Goal: Task Accomplishment & Management: Manage account settings

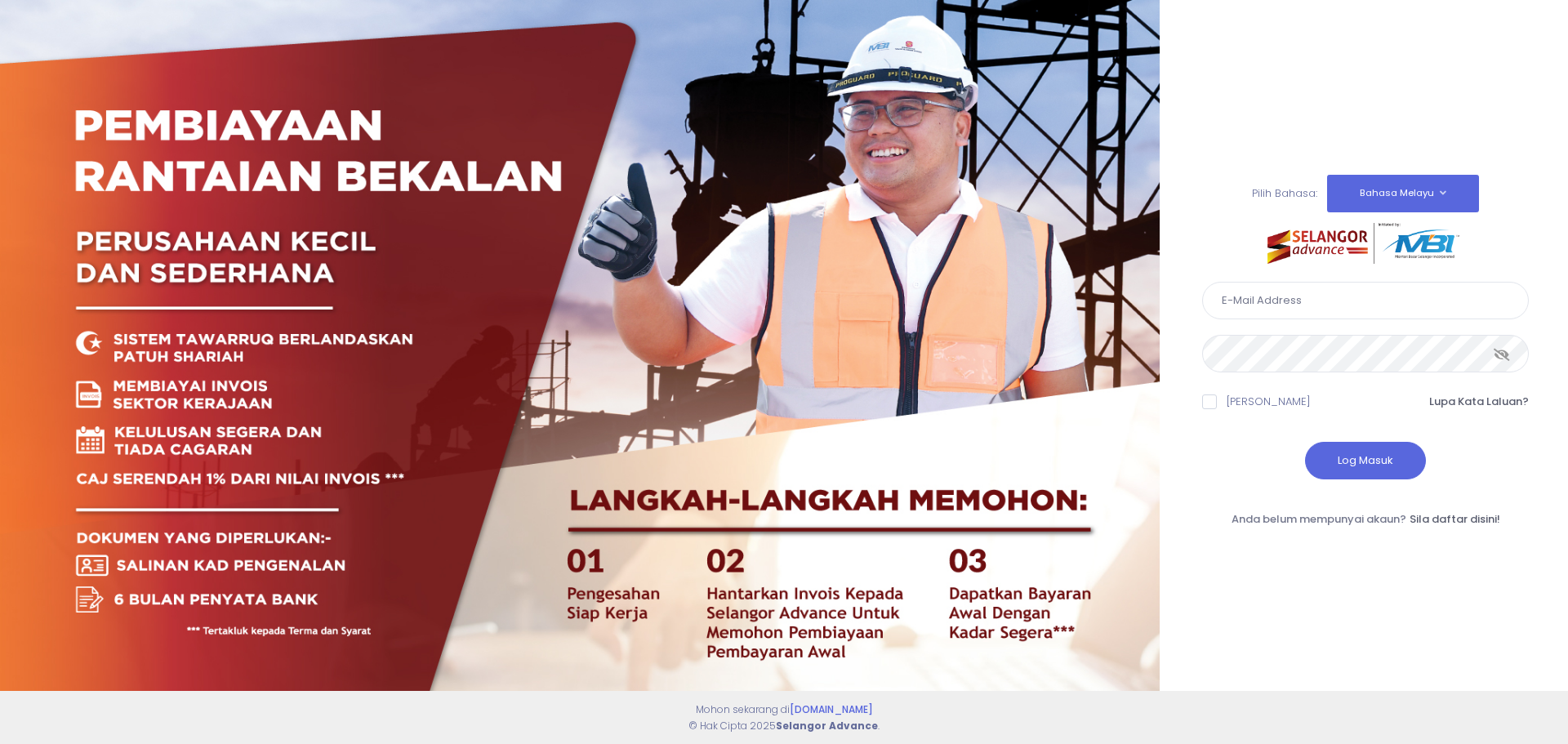
paste input "zaki@terato.com"
type input "zaki@terato.com"
click at [1331, 444] on button "Log Masuk" at bounding box center [1365, 461] width 121 height 37
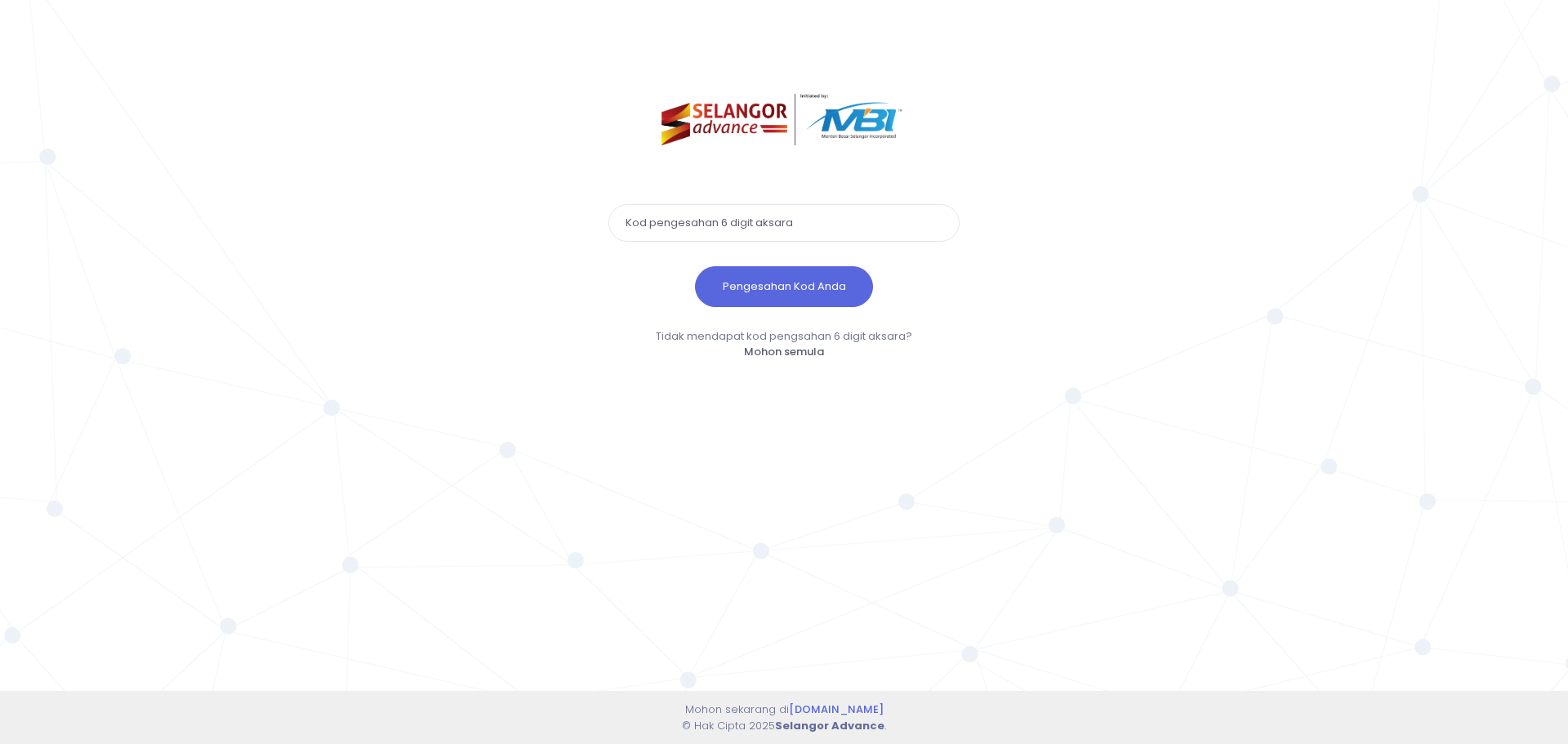
click at [662, 234] on input "text" at bounding box center [784, 223] width 351 height 37
paste input "751720"
type input "751720"
click at [767, 277] on button "Pengesahan Kod Anda" at bounding box center [784, 287] width 178 height 41
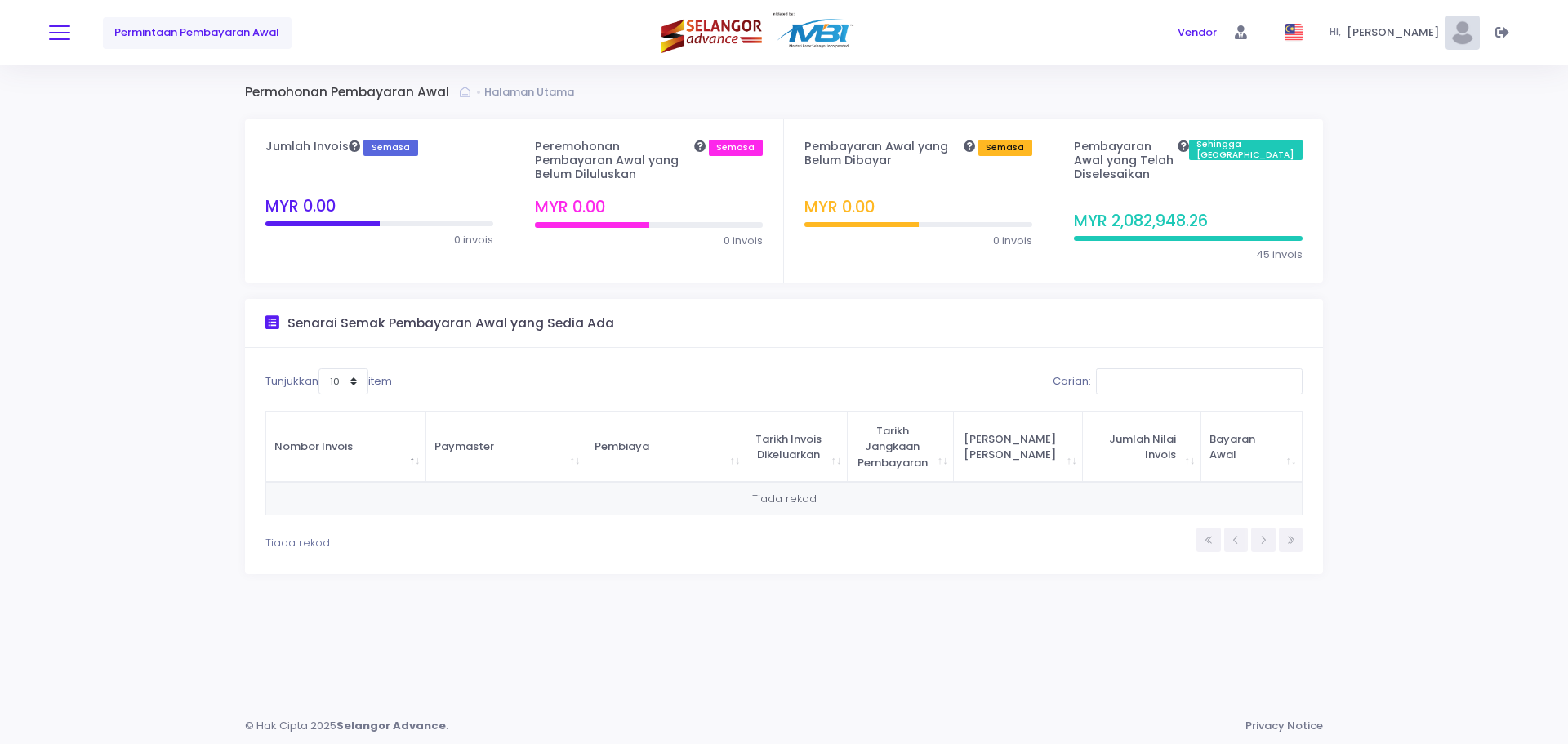
click at [68, 34] on span at bounding box center [59, 33] width 21 height 2
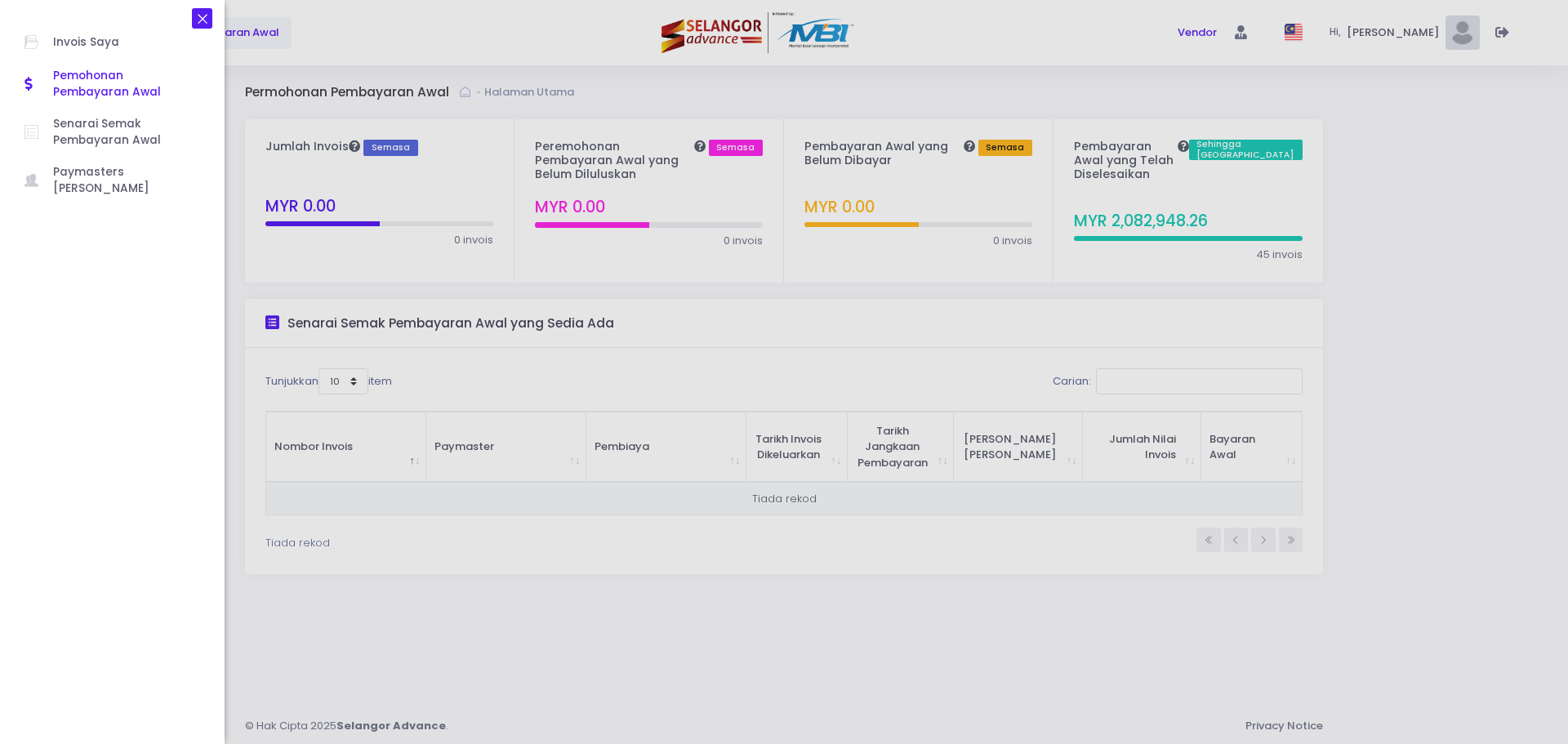
click at [199, 19] on icon at bounding box center [203, 19] width 15 height 0
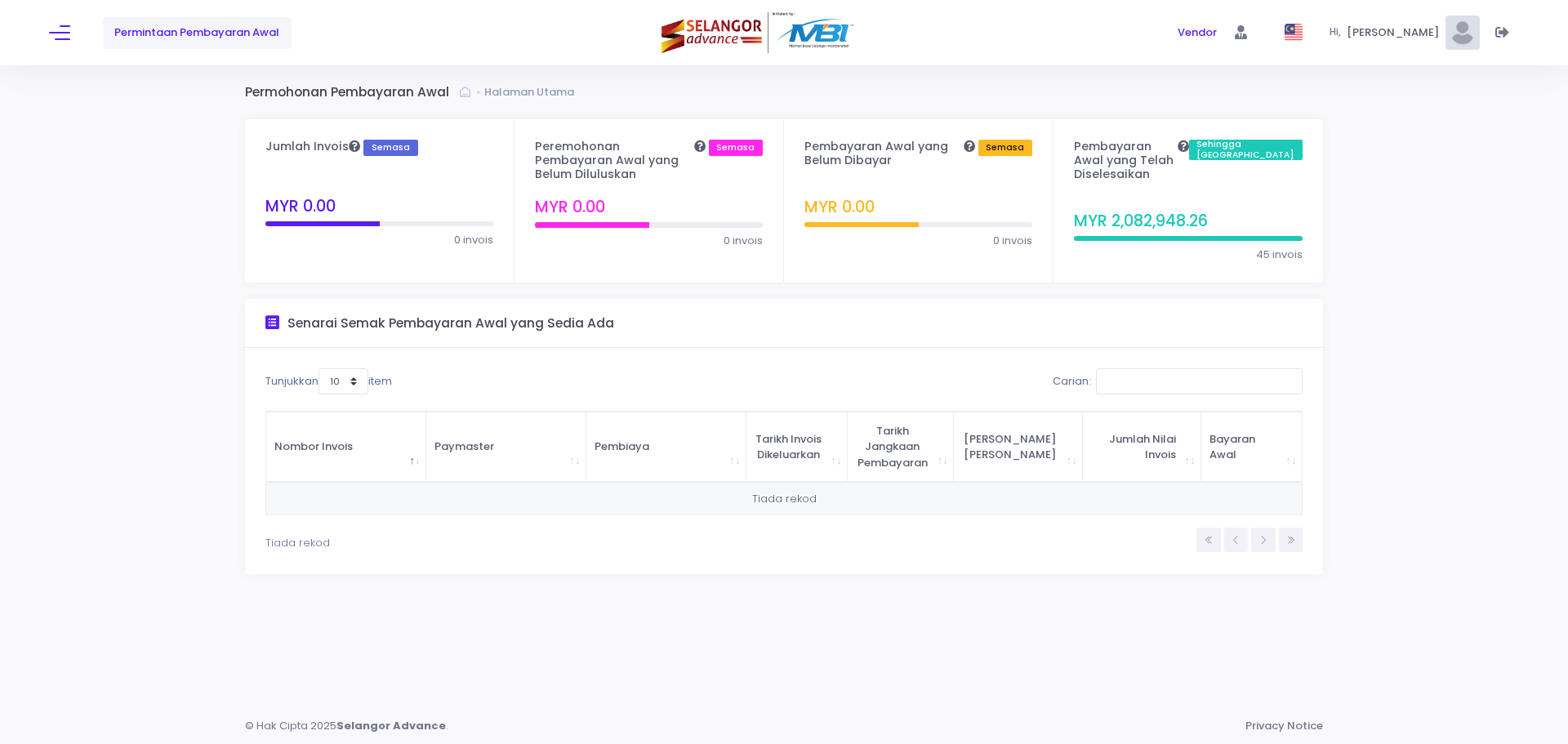
click at [62, 47] on div "Permintaan Pembayaran Awal" at bounding box center [294, 33] width 490 height 65
click at [65, 36] on button at bounding box center [59, 33] width 21 height 21
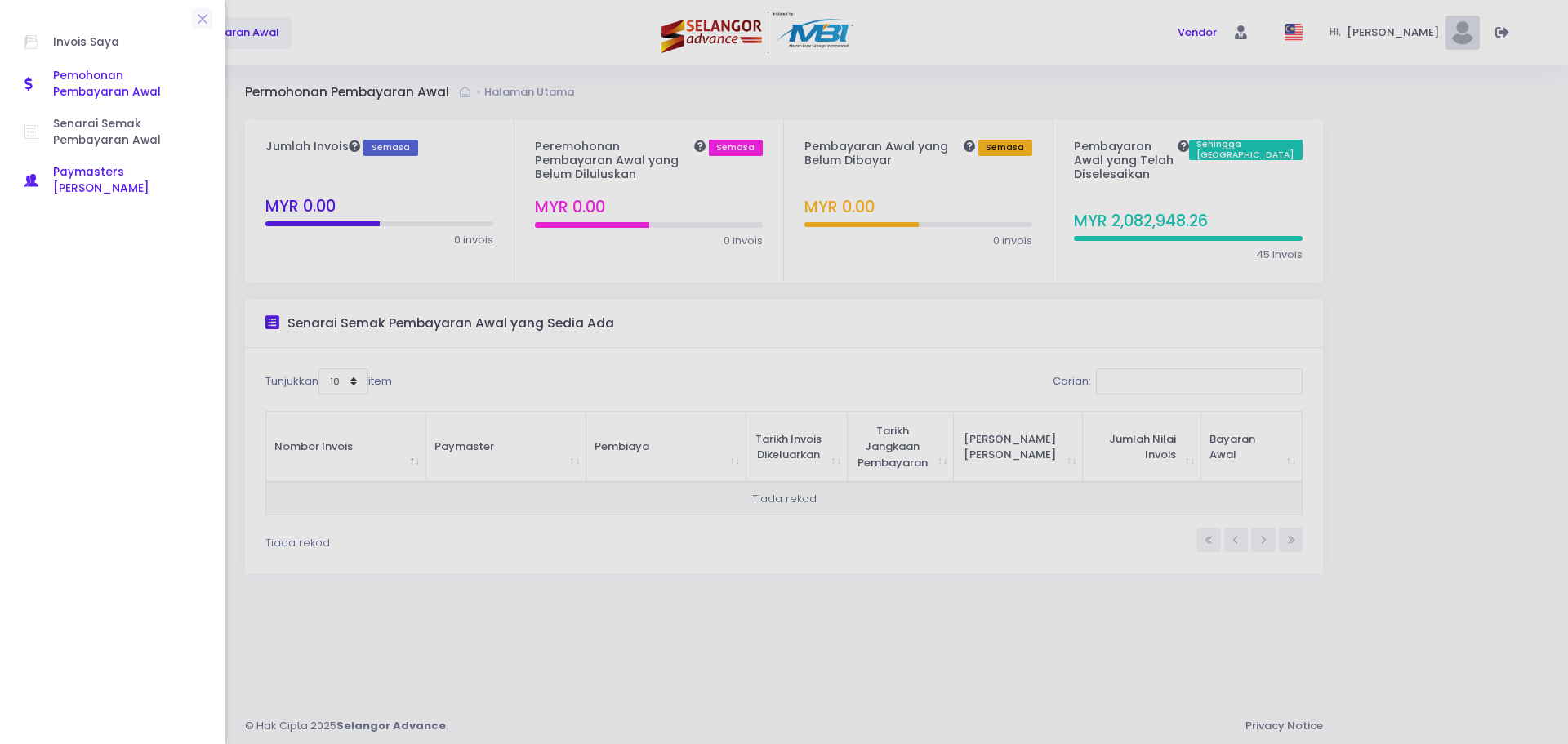
click at [164, 175] on span "Paymasters [PERSON_NAME]" at bounding box center [126, 181] width 147 height 34
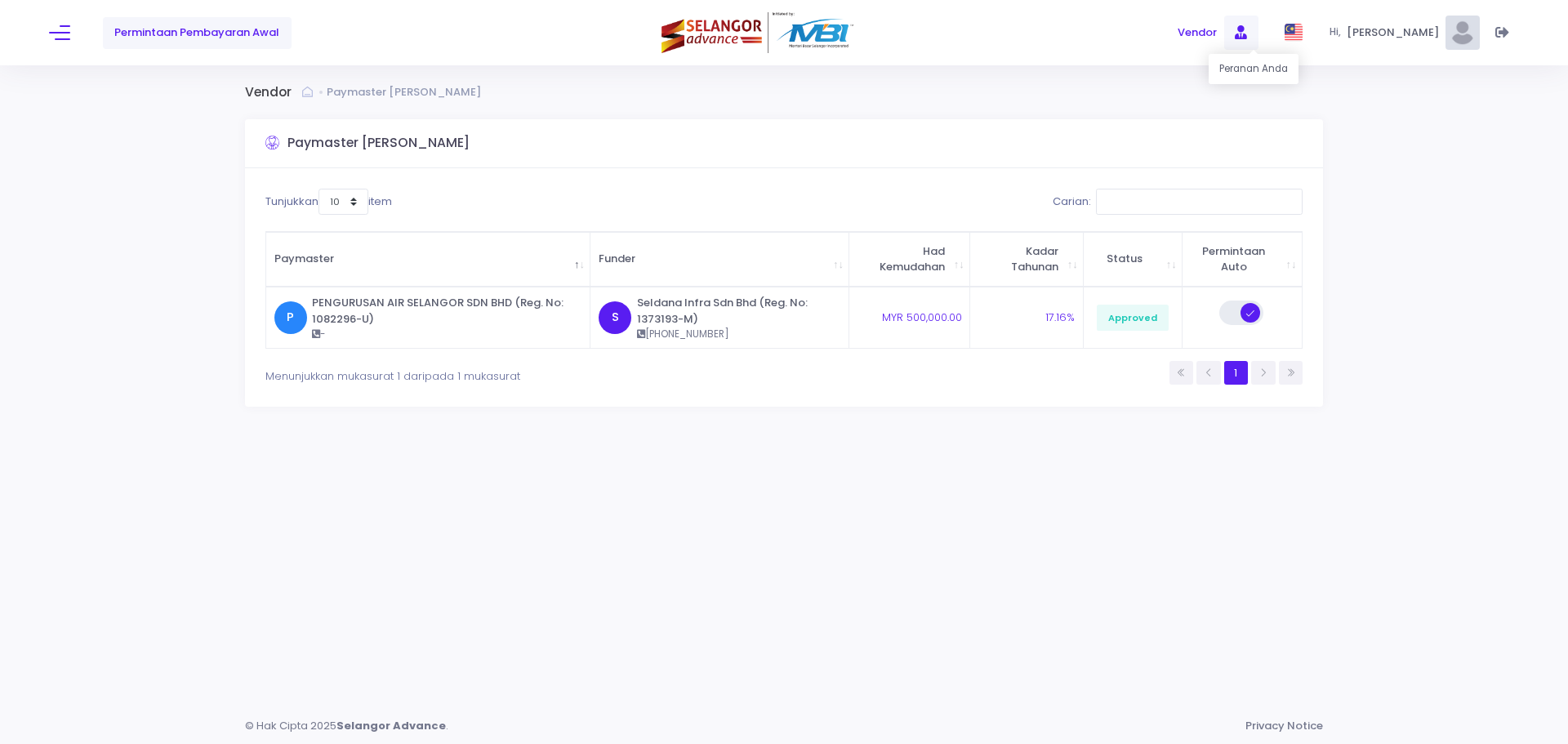
click at [1251, 39] on span at bounding box center [1241, 33] width 34 height 35
click at [1411, 36] on span "Mohamad Zaki" at bounding box center [1396, 33] width 98 height 16
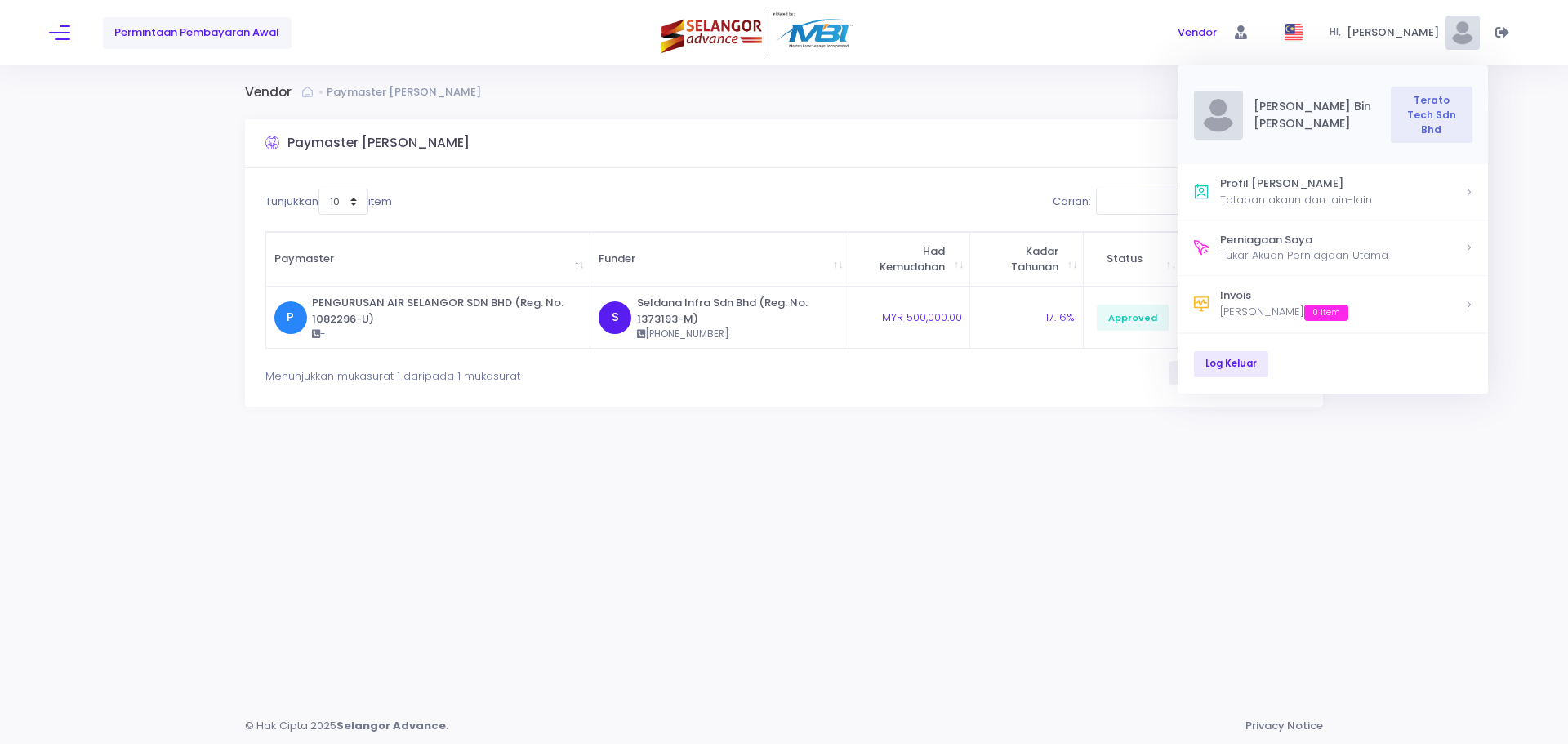
click at [1540, 134] on div "Vendor Paymaster Saya Paymaster Saya Tunjukkan 10 25 50 100 item Carian: Paymas…" at bounding box center [784, 387] width 1568 height 642
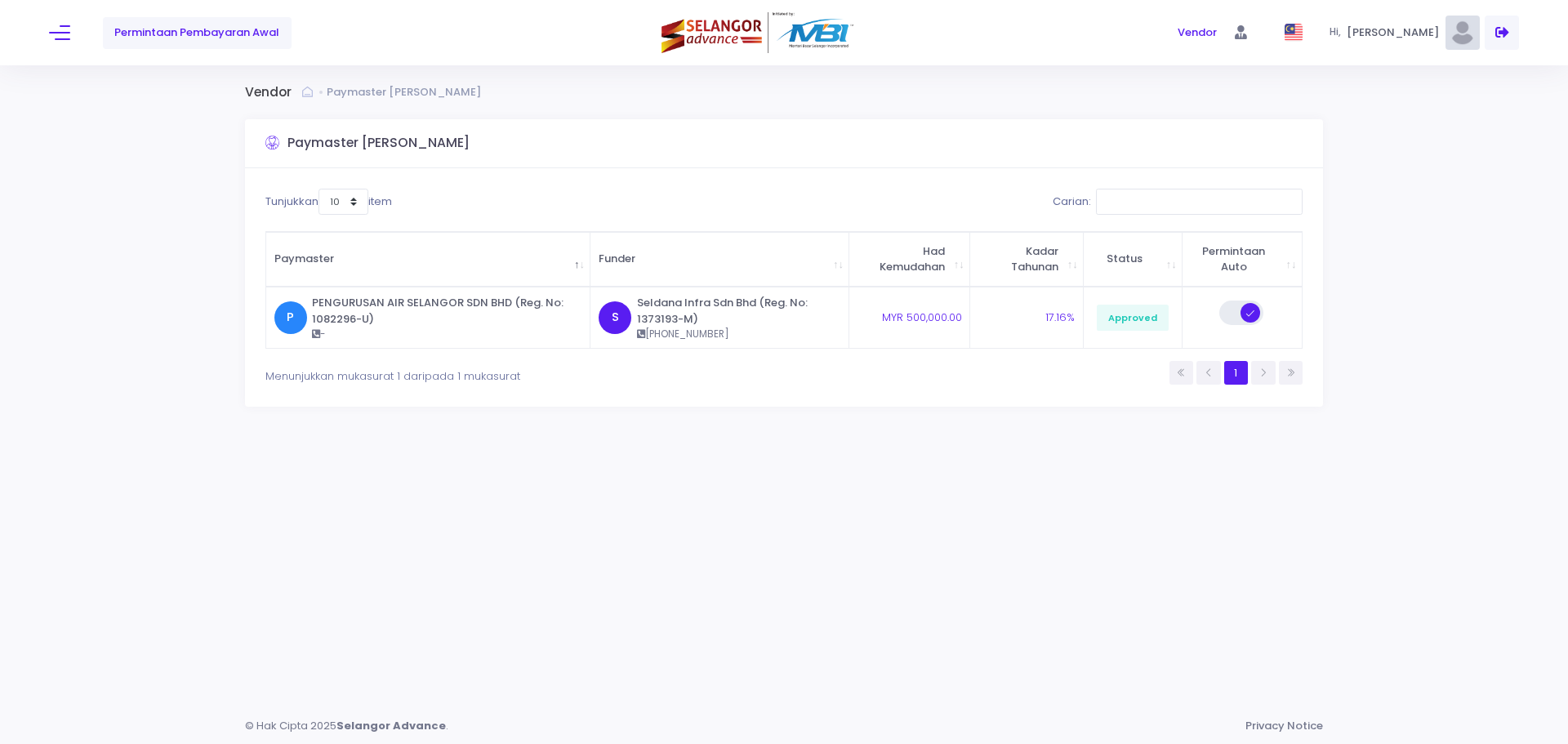
click at [1509, 36] on span at bounding box center [1502, 33] width 34 height 35
